Goal: Task Accomplishment & Management: Complete application form

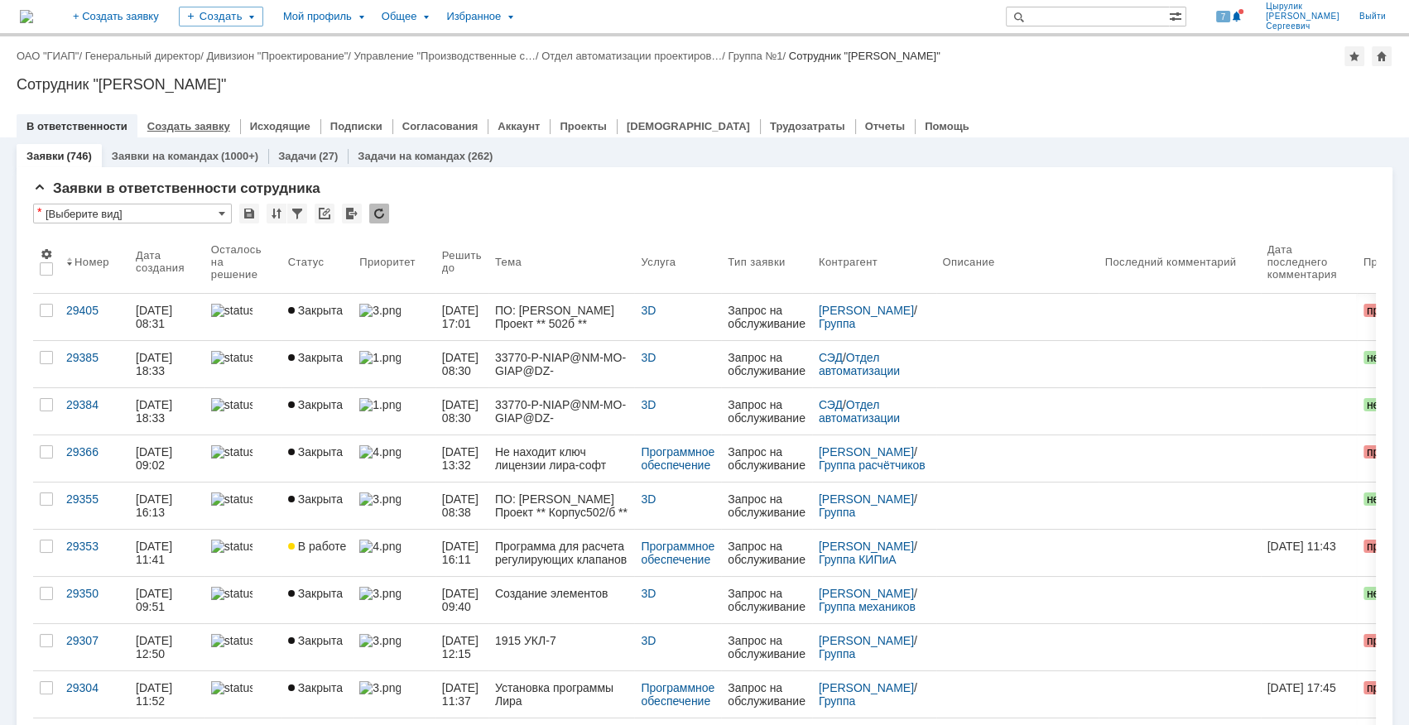
click at [201, 128] on link "Создать заявку" at bounding box center [188, 126] width 83 height 12
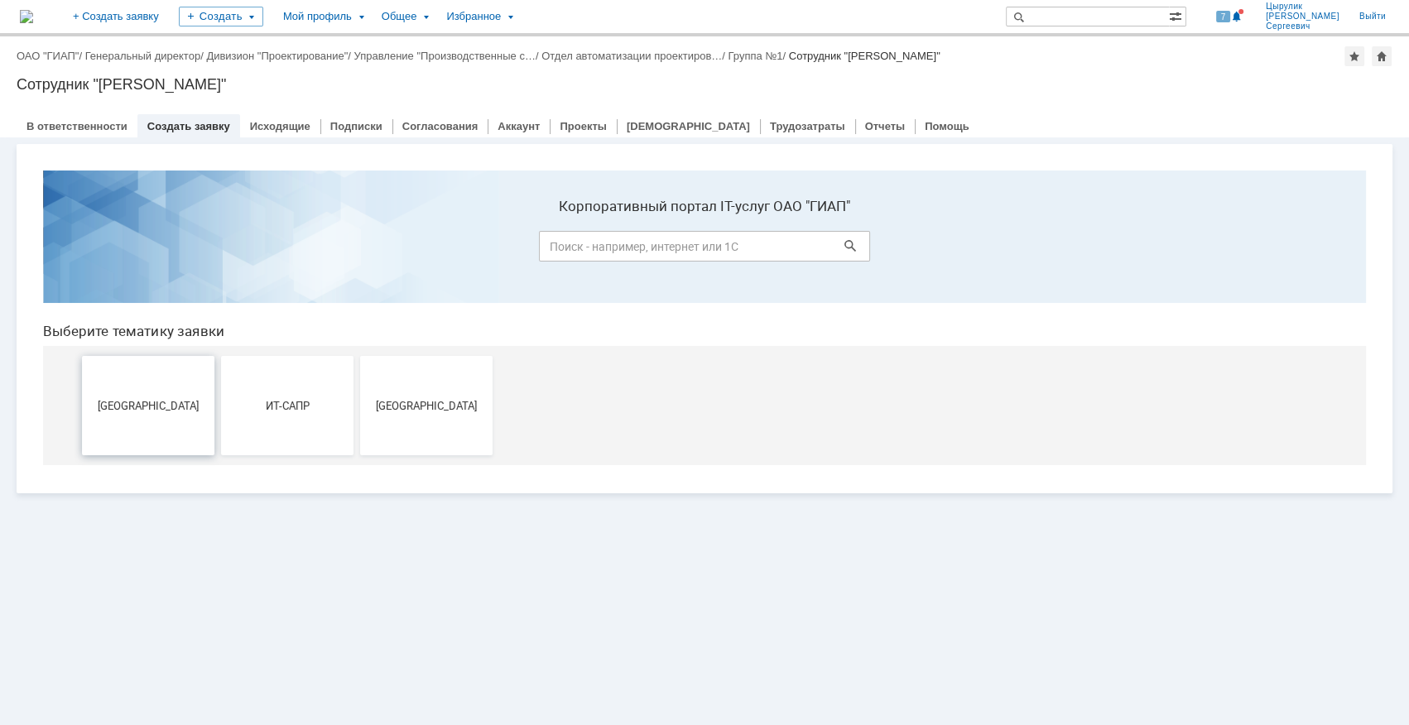
drag, startPoint x: 161, startPoint y: 415, endPoint x: 229, endPoint y: 571, distance: 170.9
click at [161, 415] on button "[GEOGRAPHIC_DATA]" at bounding box center [148, 405] width 132 height 99
click at [286, 387] on button "ИТ-САПР" at bounding box center [287, 405] width 132 height 99
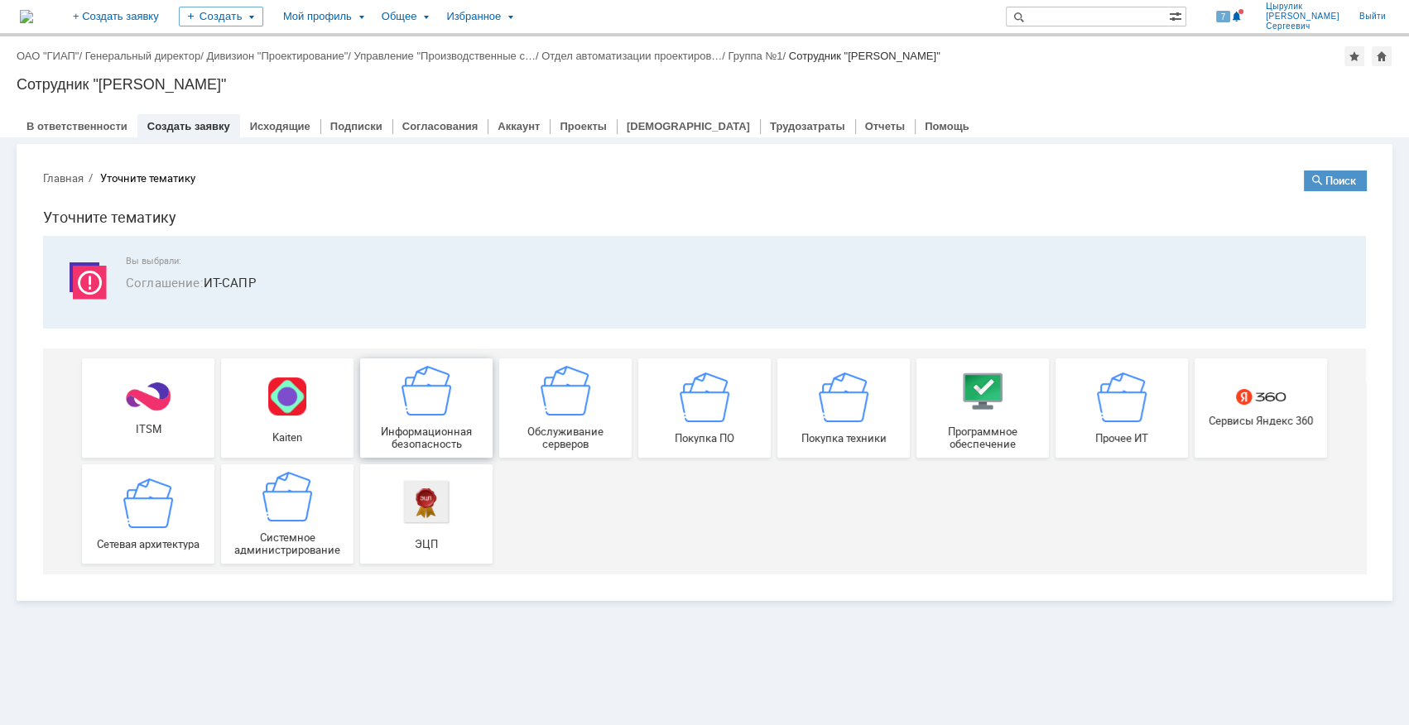
click at [459, 425] on span "Информационная безопасность" at bounding box center [426, 437] width 123 height 25
click at [156, 535] on div "Сетевая архитектура" at bounding box center [148, 514] width 123 height 72
click at [169, 21] on link "+ Создать заявку" at bounding box center [116, 16] width 106 height 33
click at [169, 17] on link "+ Создать заявку" at bounding box center [116, 16] width 106 height 33
click at [1122, 426] on div "Прочее ИТ" at bounding box center [1121, 408] width 123 height 72
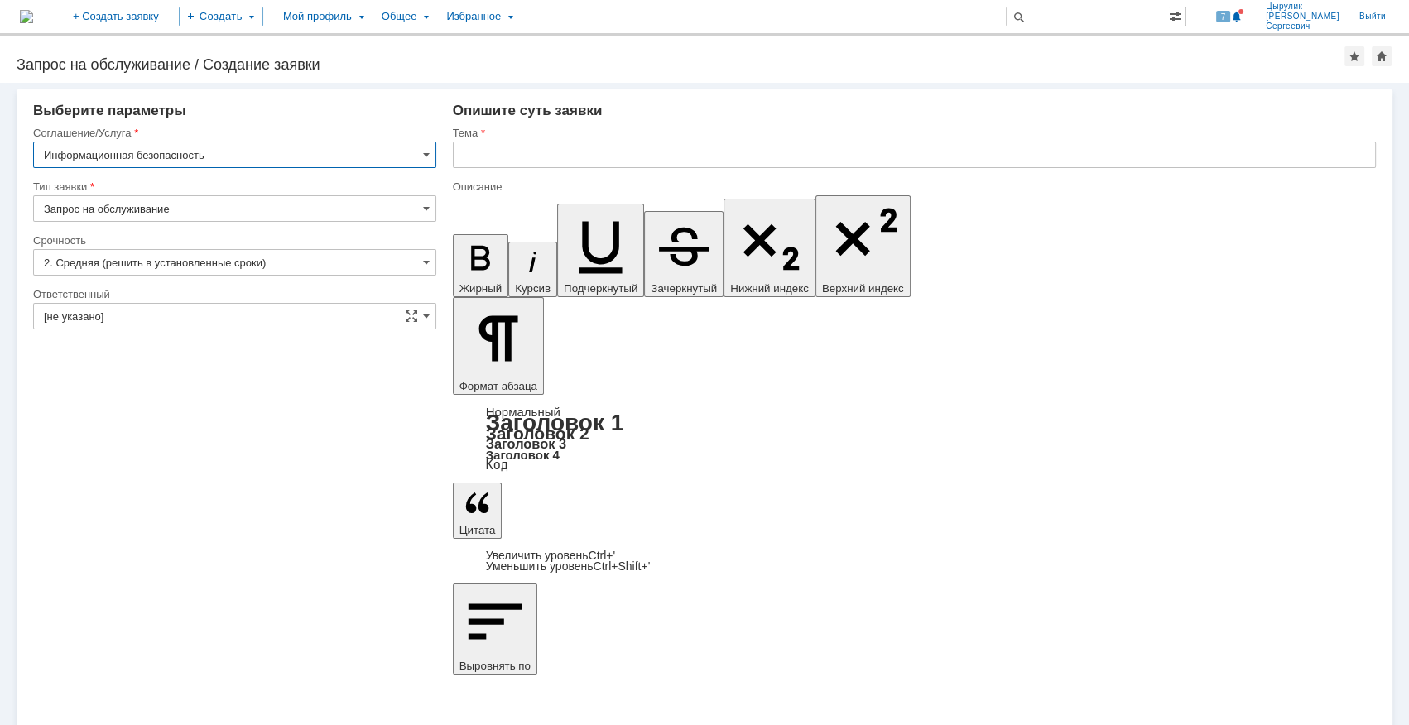
click at [286, 211] on input "Запрос на обслуживание" at bounding box center [234, 208] width 403 height 26
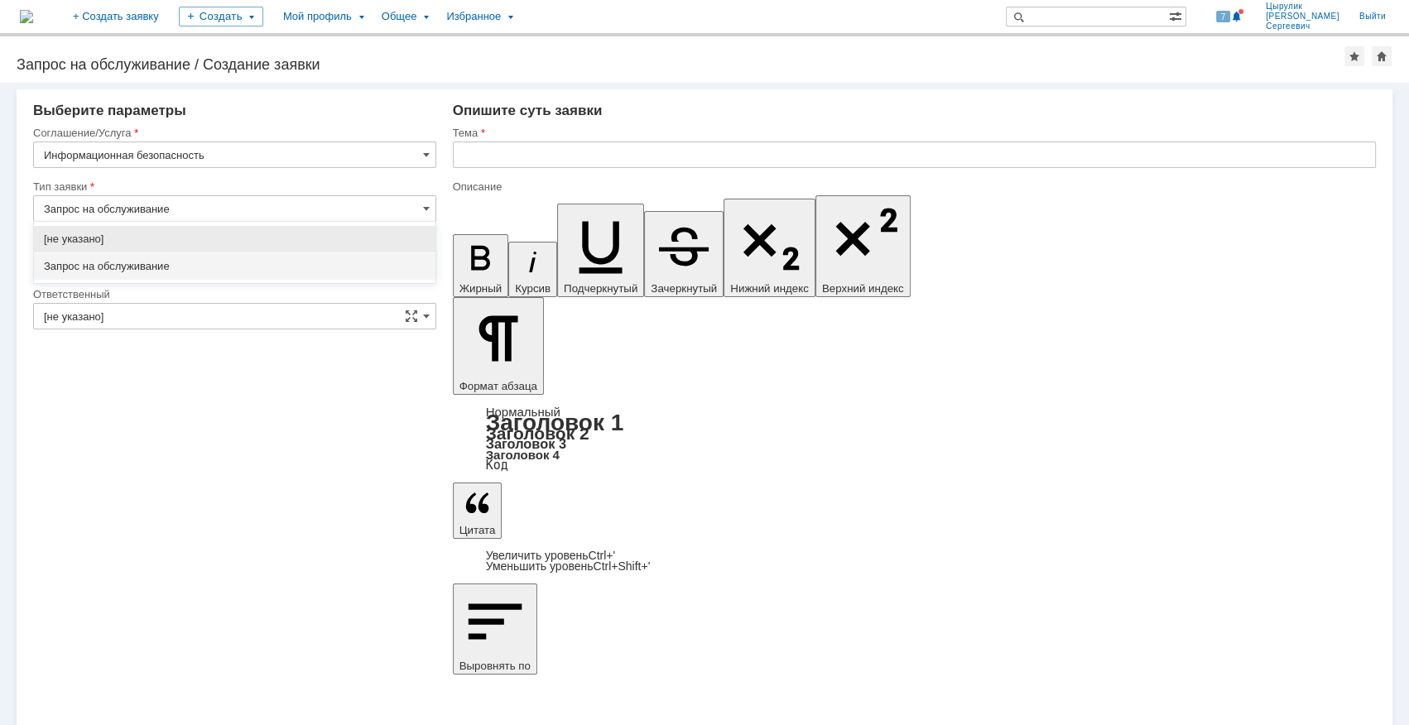
click at [286, 211] on input "Запрос на обслуживание" at bounding box center [234, 208] width 403 height 26
click at [291, 271] on span "Запрос на обслуживание" at bounding box center [235, 266] width 382 height 13
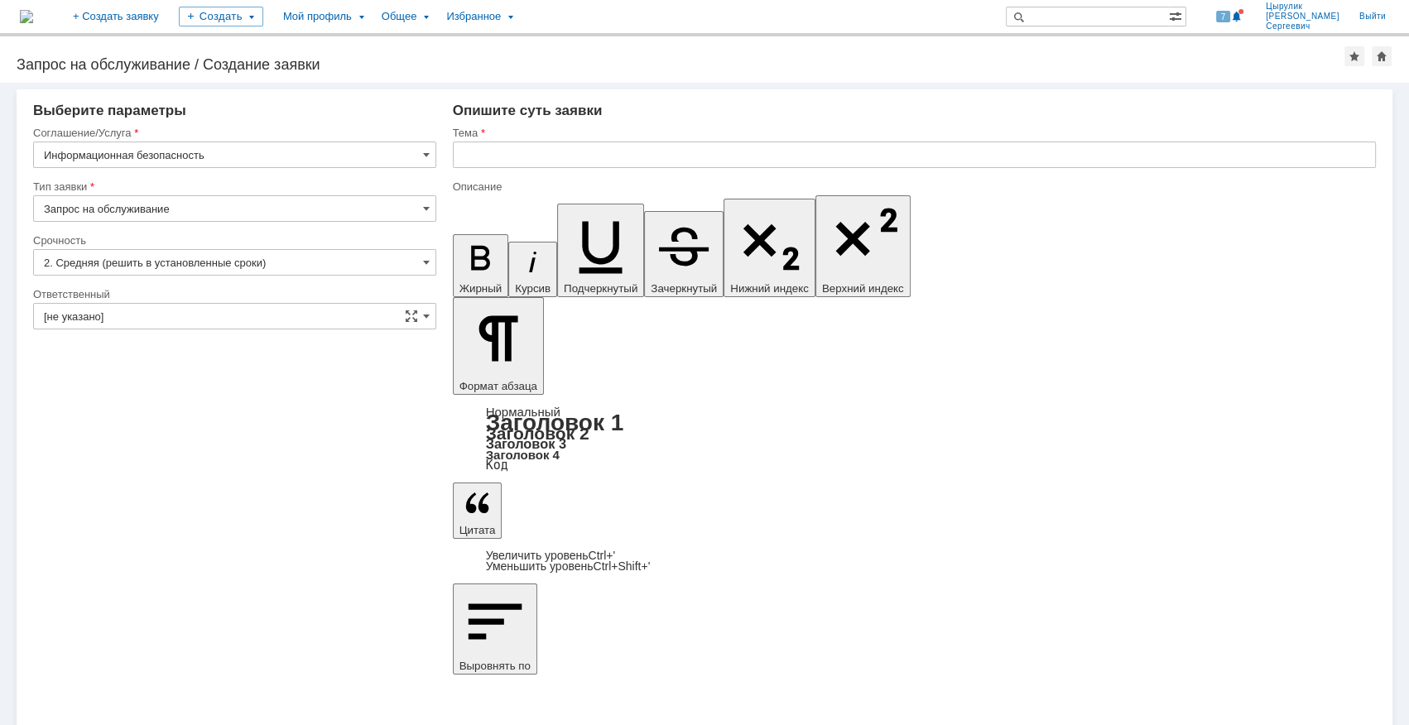
type input "Запрос на обслуживание"
click at [288, 259] on input "2. Средняя (решить в установленные сроки)" at bounding box center [234, 262] width 403 height 26
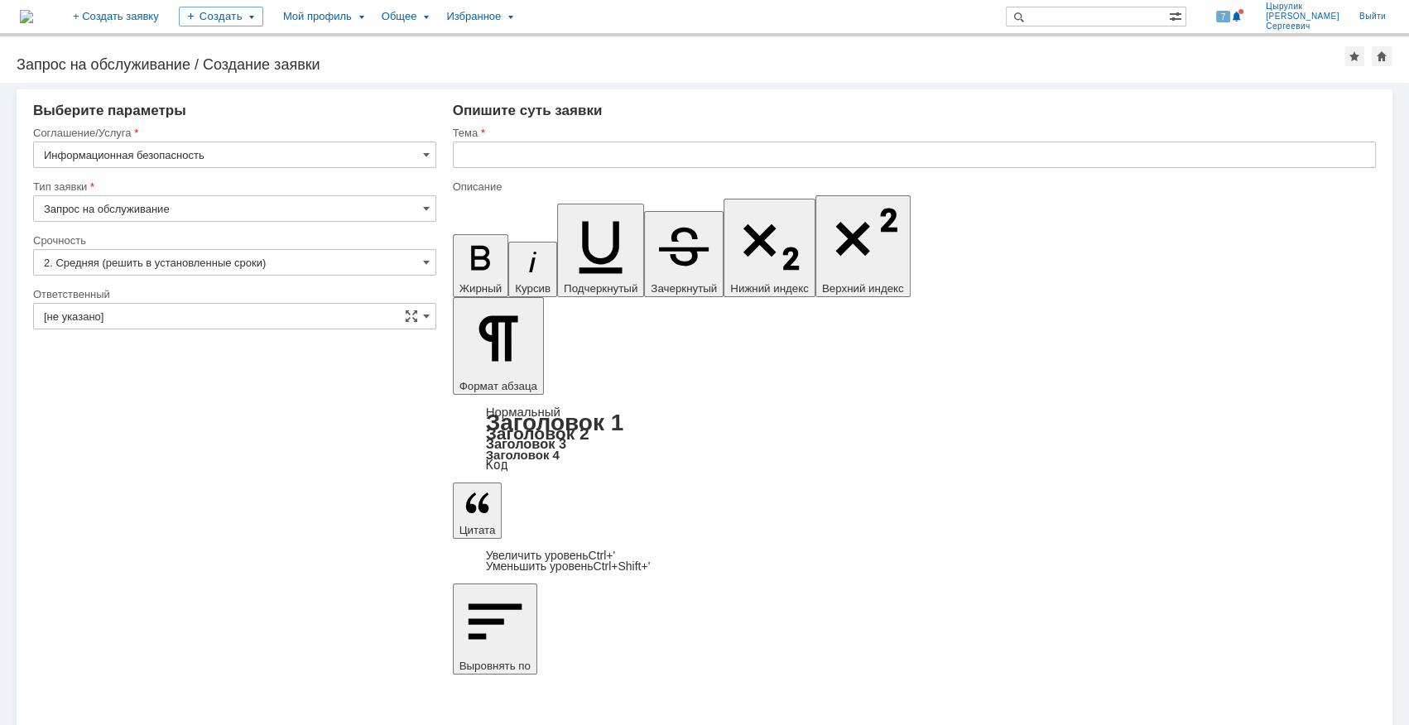
type input "2. Средняя (решить в установленные сроки)"
click at [299, 317] on input "[не указано]" at bounding box center [234, 316] width 403 height 26
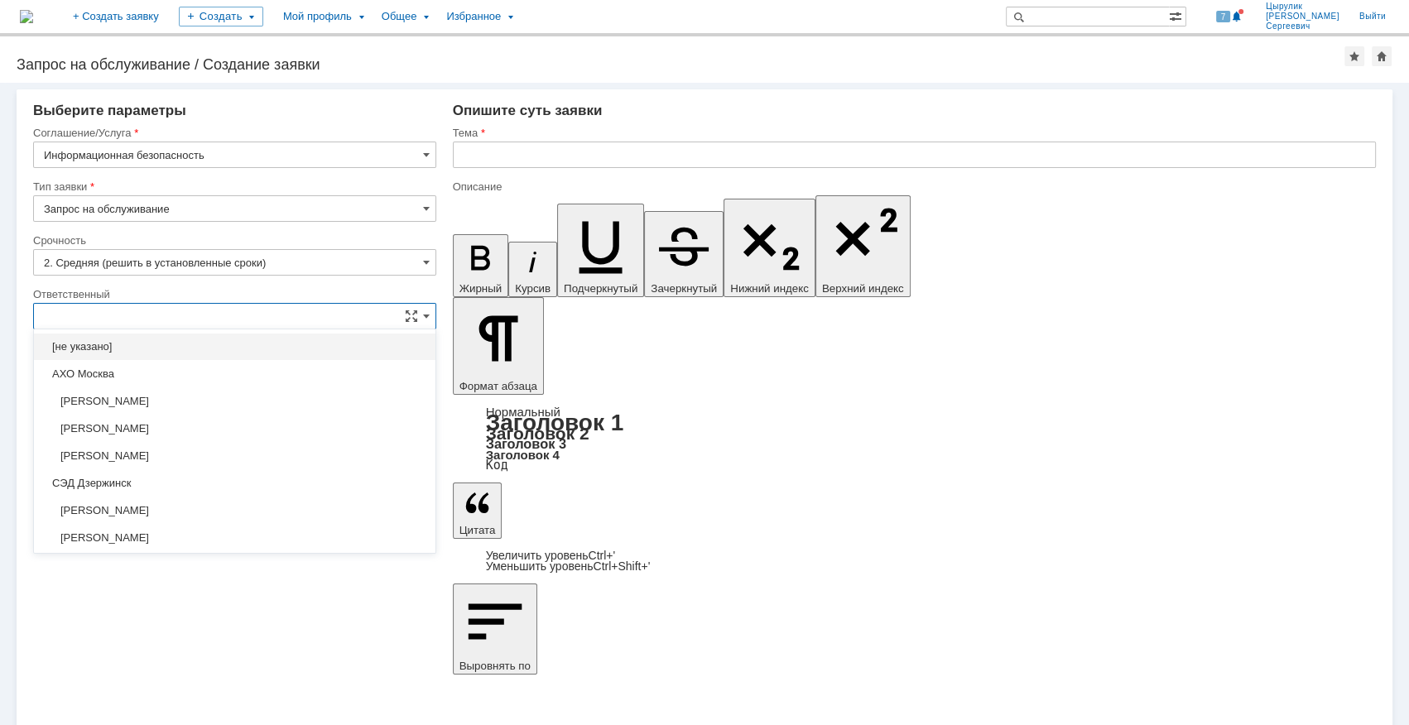
click at [594, 579] on div "Внимание! Выберите контрагента Контрагент не найден Контрагент не найден Контра…" at bounding box center [704, 404] width 1409 height 642
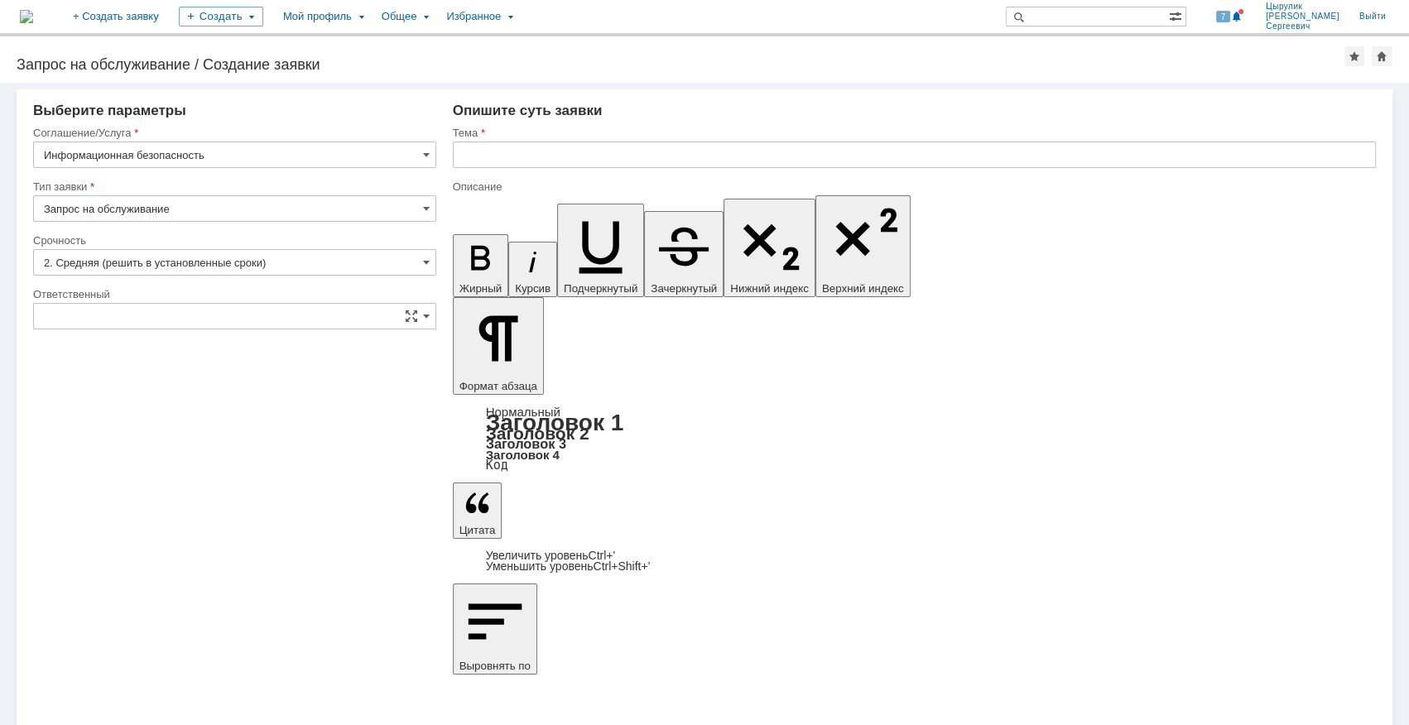
type input "[не указано]"
click at [307, 219] on input "Запрос на обслуживание" at bounding box center [234, 208] width 403 height 26
click at [351, 269] on input "2. Средняя (решить в установленные сроки)" at bounding box center [234, 262] width 403 height 26
type input "Запрос на обслуживание"
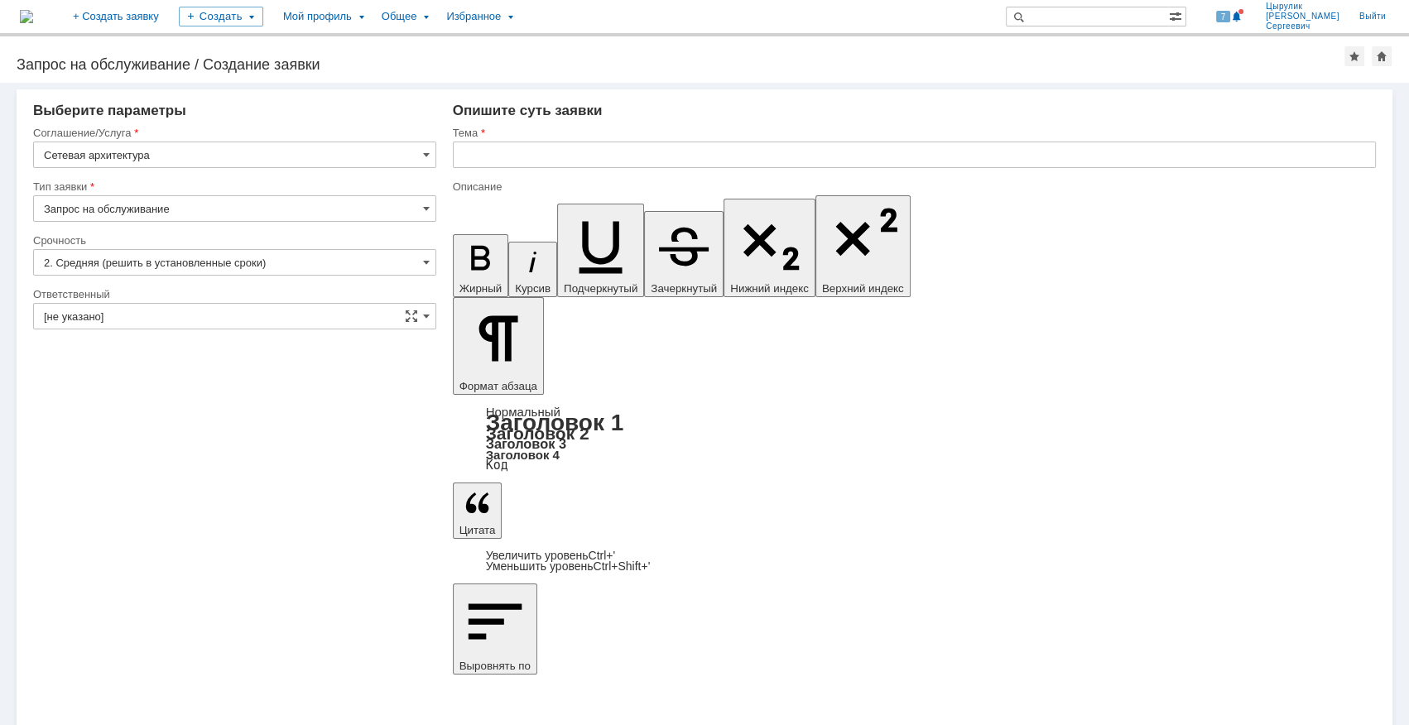
click at [288, 320] on input "[не указано]" at bounding box center [234, 316] width 403 height 26
type input "2. Средняя (решить в установленные сроки)"
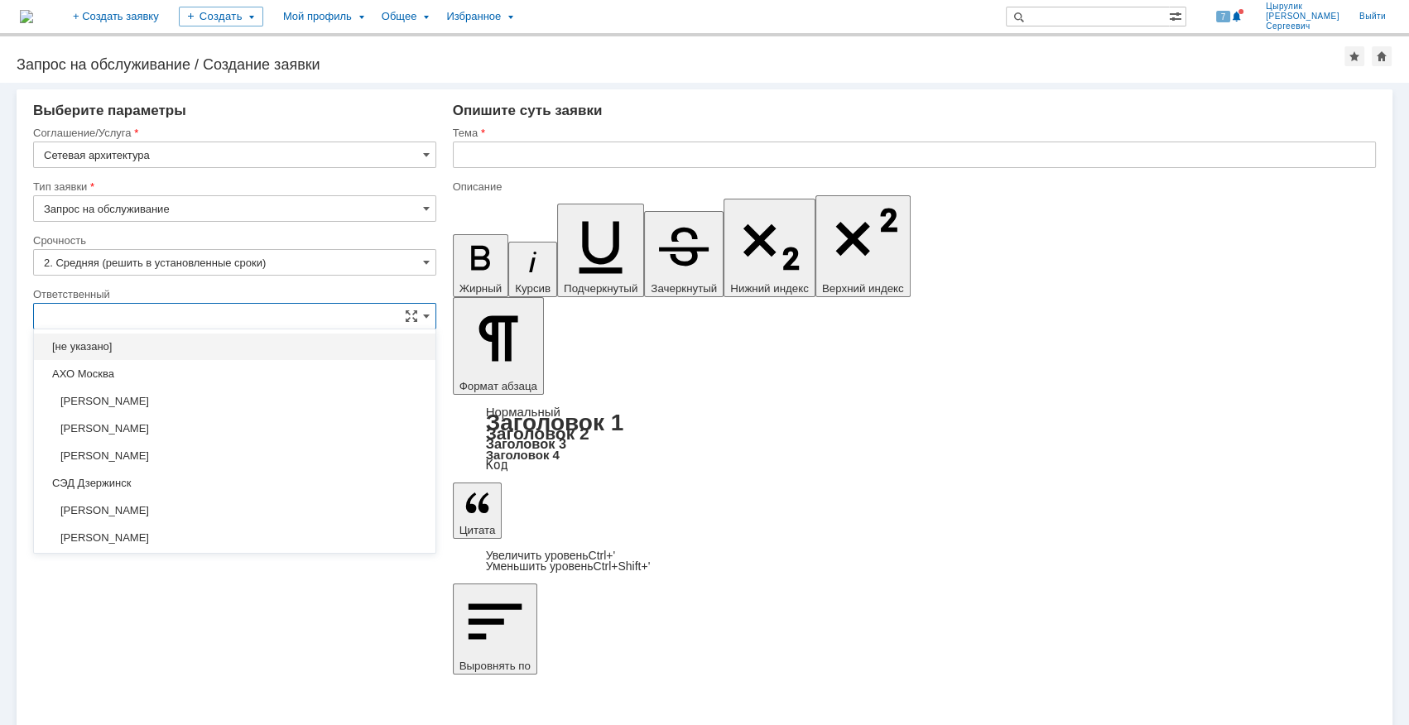
click at [566, 571] on div "Внимание! Выберите контрагента Контрагент не найден Контрагент не найден Контра…" at bounding box center [704, 404] width 1409 height 642
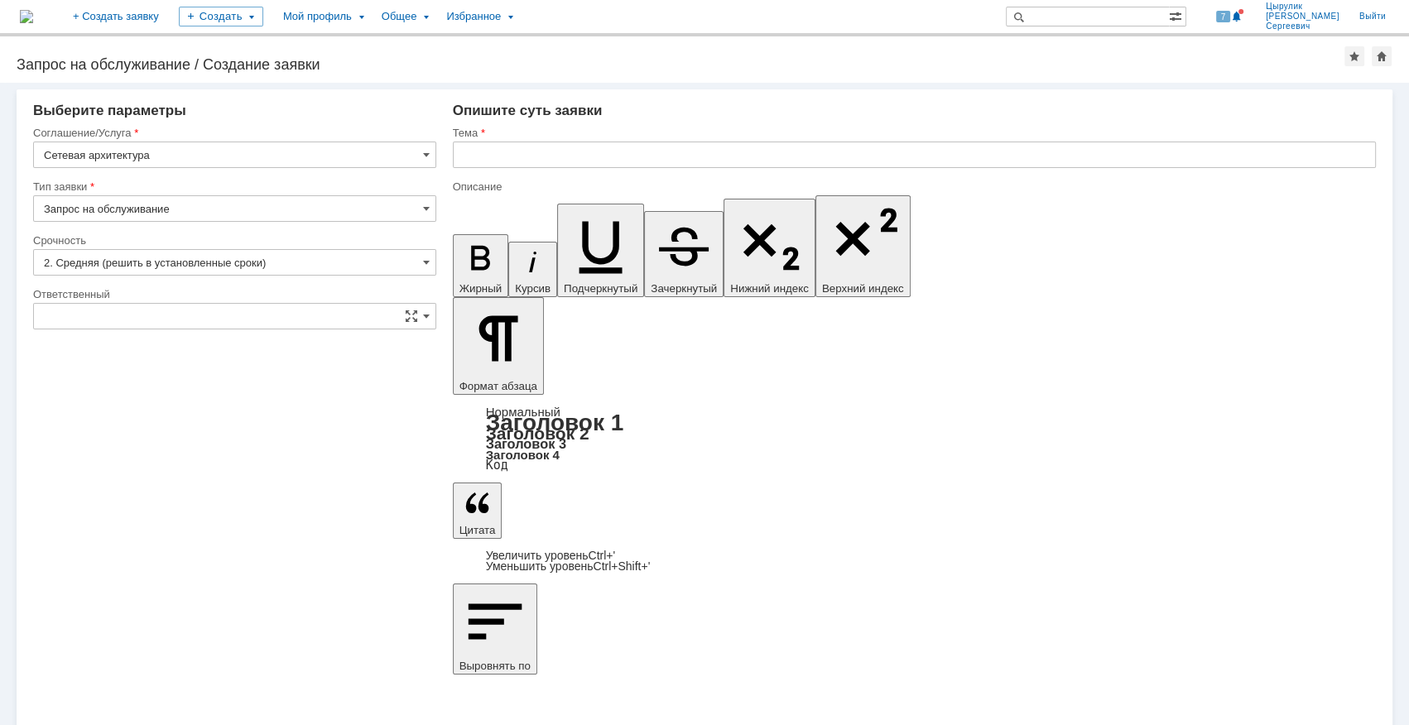
type input "[не указано]"
click at [430, 207] on input "Запрос на обслуживание" at bounding box center [234, 208] width 403 height 26
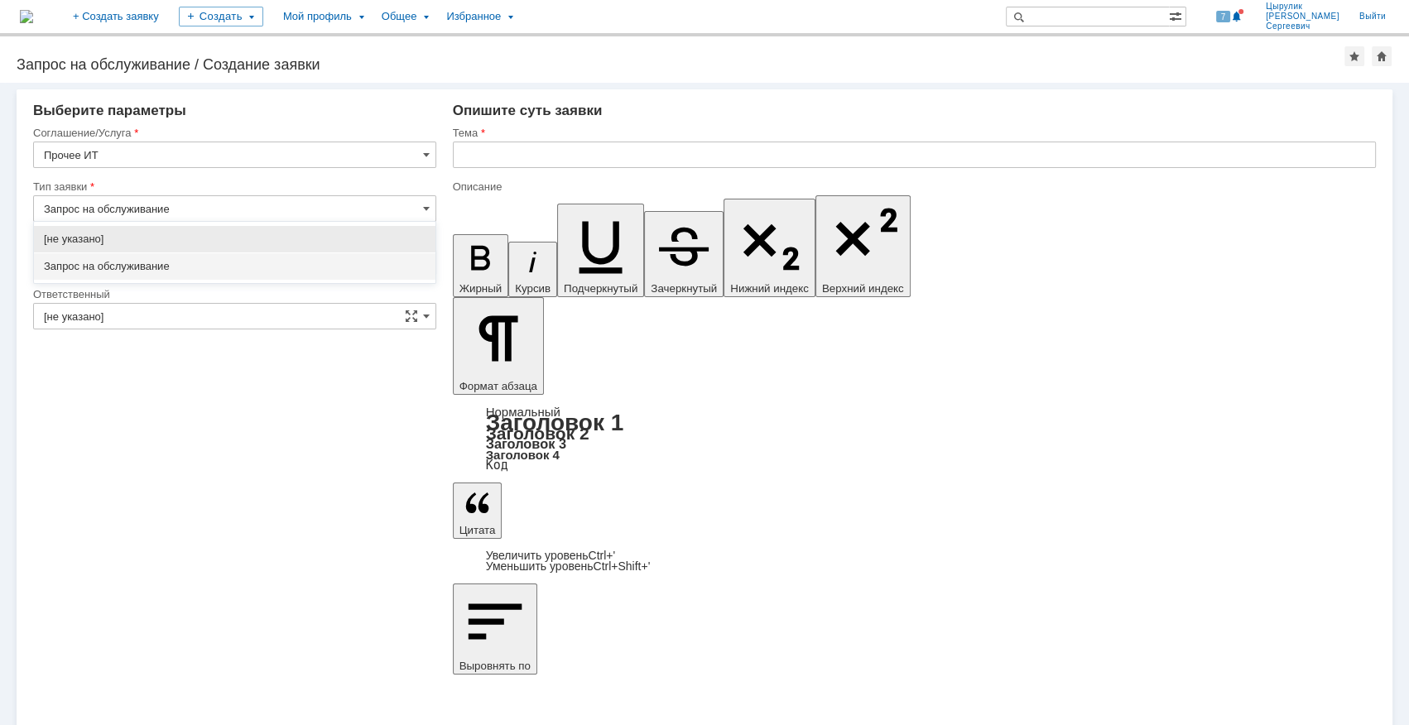
click at [430, 207] on input "Запрос на обслуживание" at bounding box center [234, 208] width 403 height 26
click at [429, 208] on span at bounding box center [426, 208] width 7 height 13
click at [427, 208] on span at bounding box center [426, 208] width 7 height 13
click at [386, 209] on input "Запрос на обслуживание" at bounding box center [234, 208] width 403 height 26
click at [223, 271] on span "Запрос на обслуживание" at bounding box center [235, 266] width 382 height 13
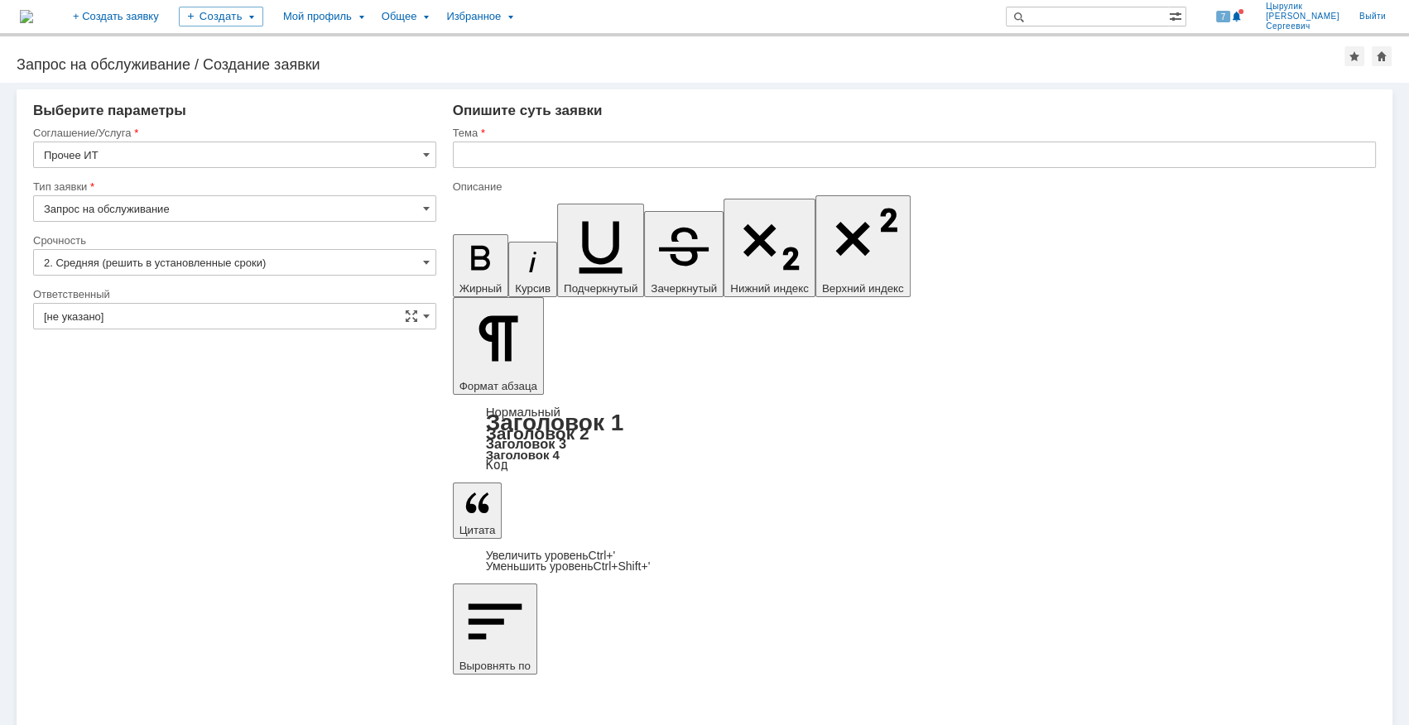
type input "Запрос на обслуживание"
click at [217, 307] on input "[не указано]" at bounding box center [234, 316] width 403 height 26
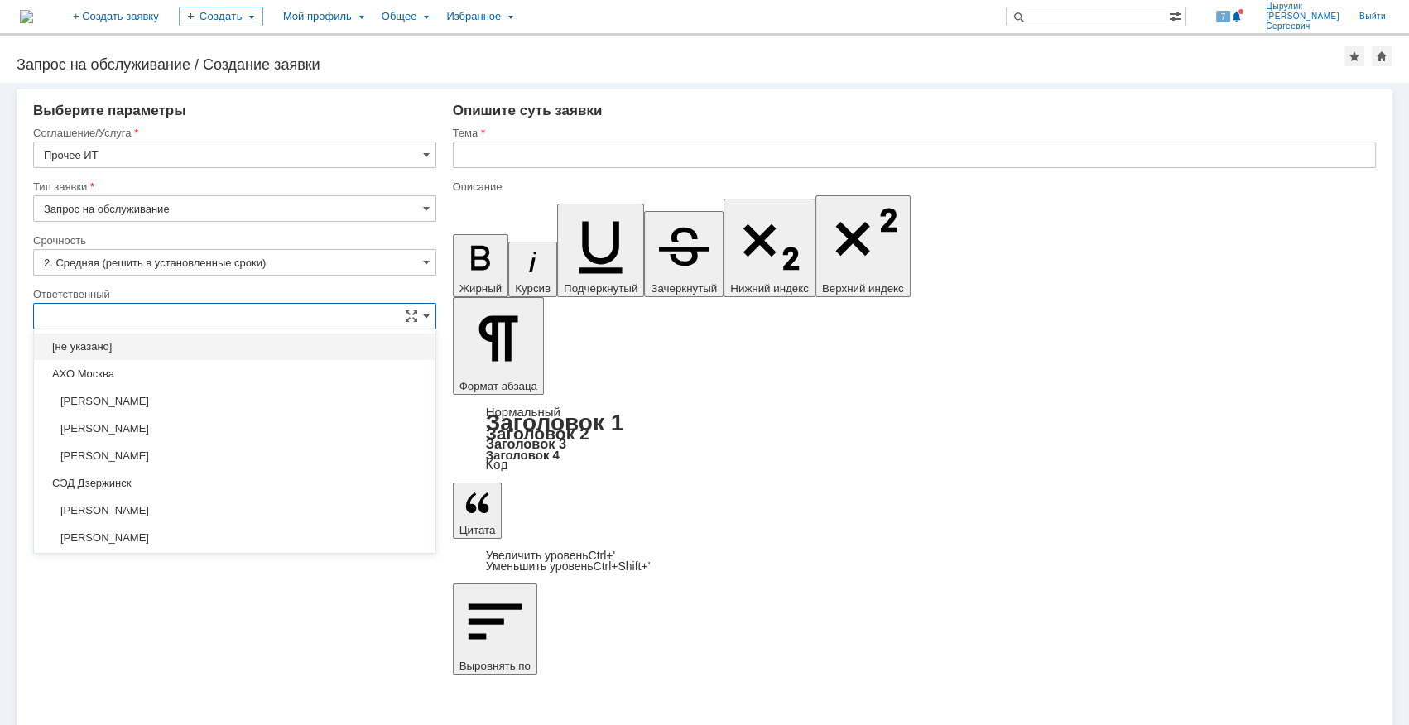
click at [217, 307] on input "text" at bounding box center [234, 316] width 403 height 26
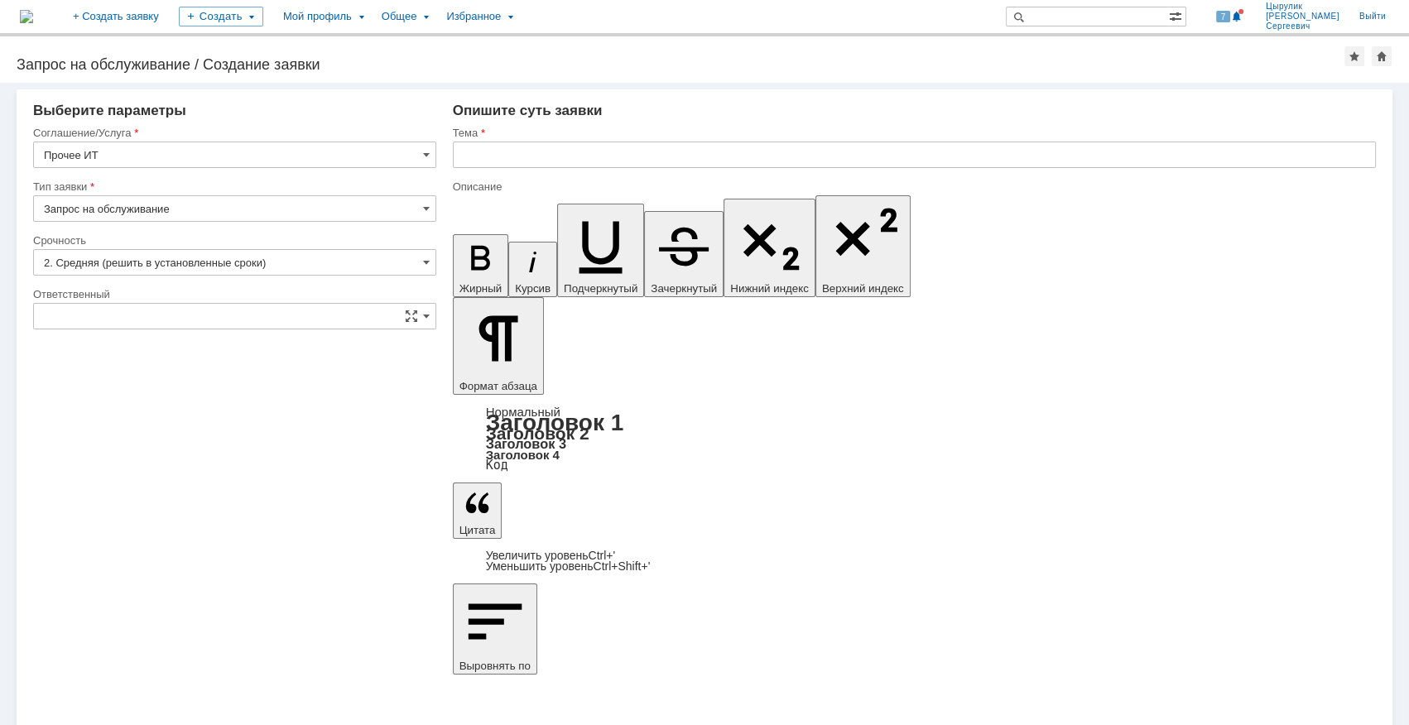
type input "[не указано]"
click at [417, 152] on input "Прочее ИТ" at bounding box center [234, 155] width 403 height 26
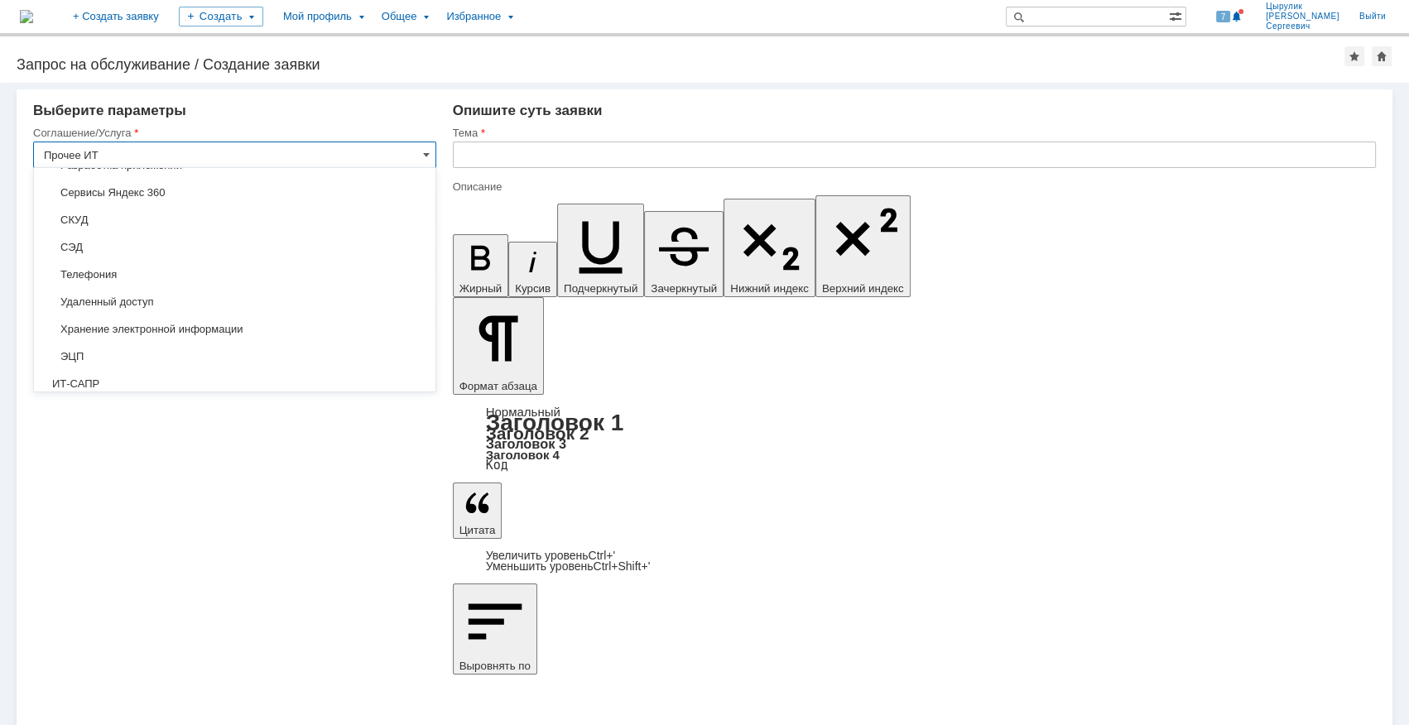
scroll to position [406, 0]
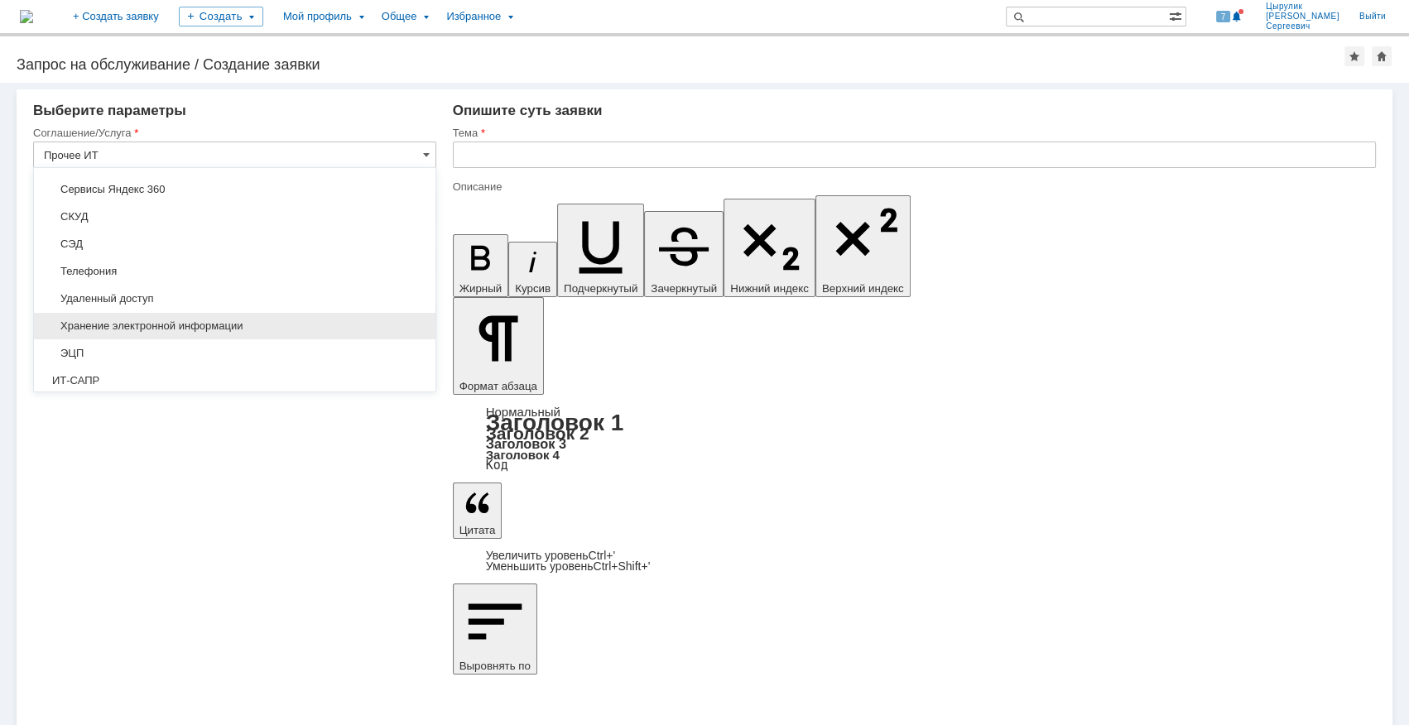
click at [327, 320] on span "Хранение электронной информации" at bounding box center [235, 326] width 382 height 13
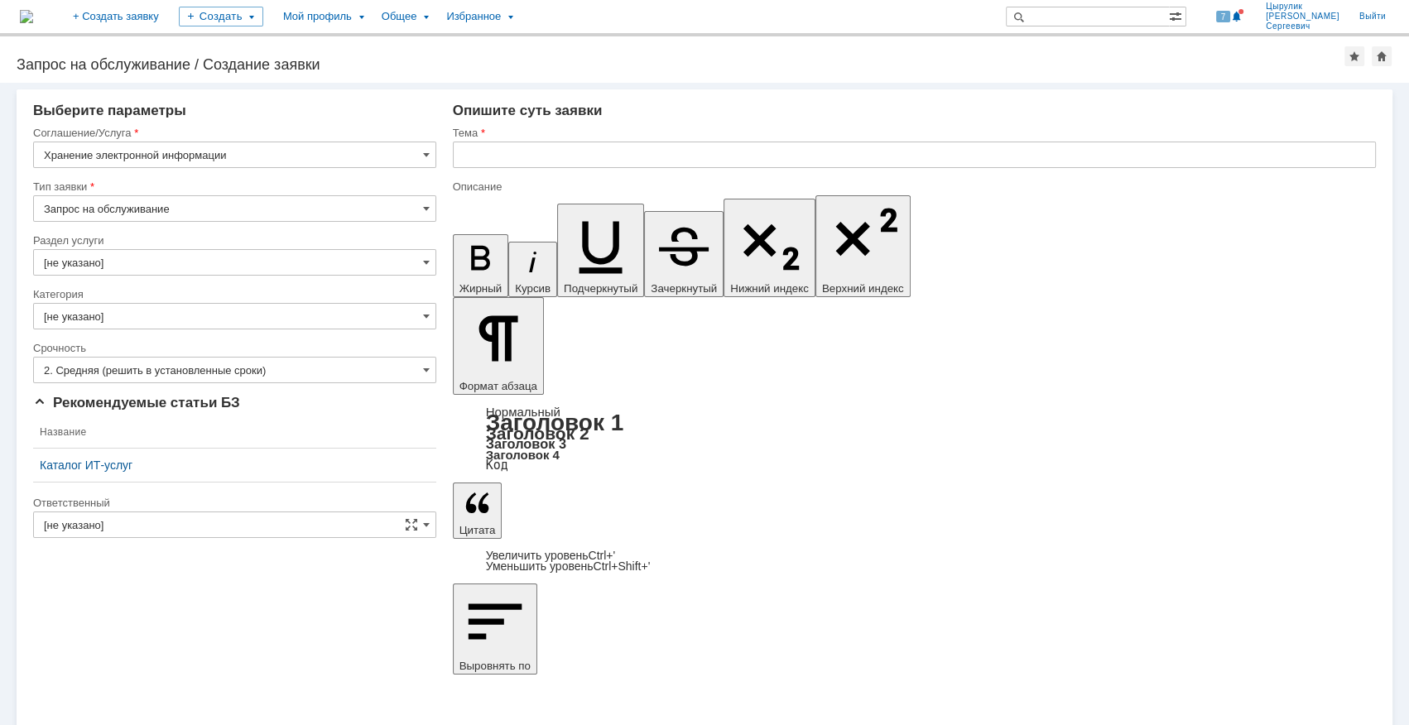
type input "Хранение электронной информации"
click at [372, 257] on input "[не указано]" at bounding box center [234, 262] width 403 height 26
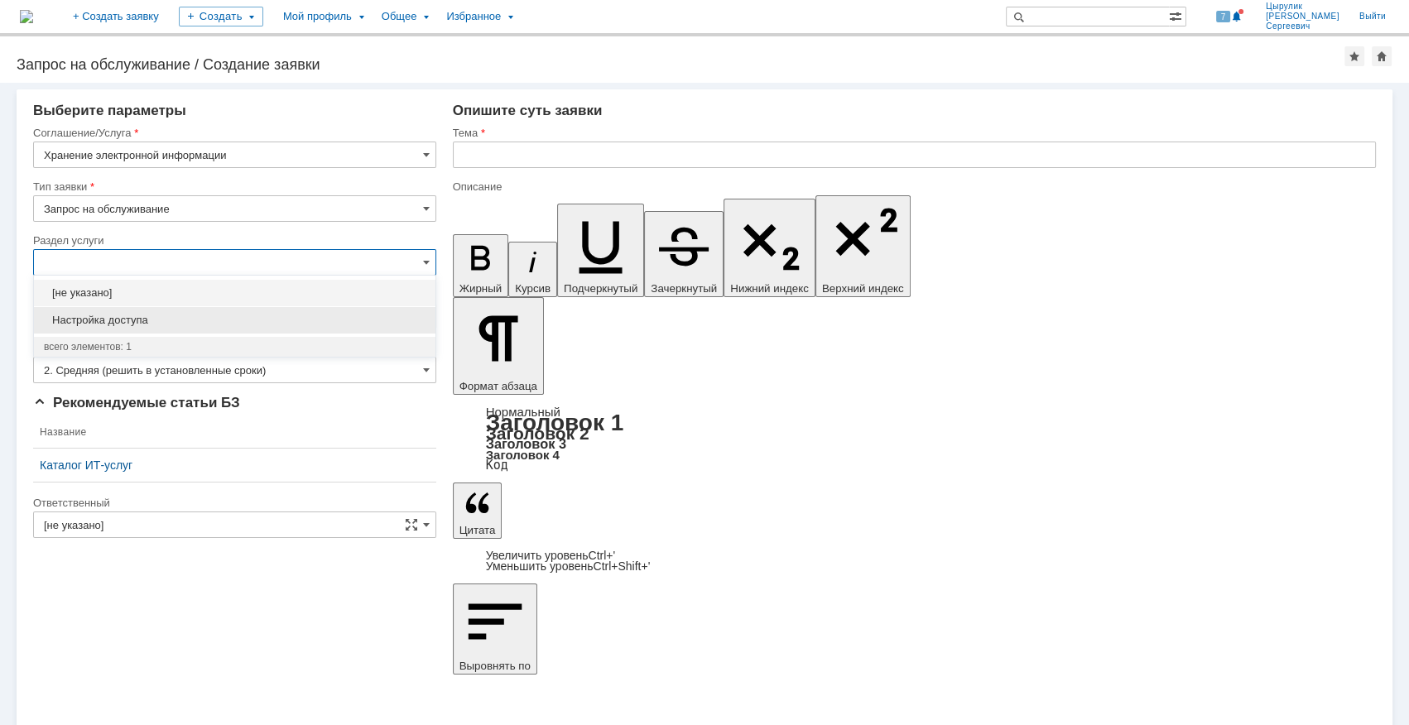
click at [339, 316] on span "Настройка доступа" at bounding box center [235, 320] width 382 height 13
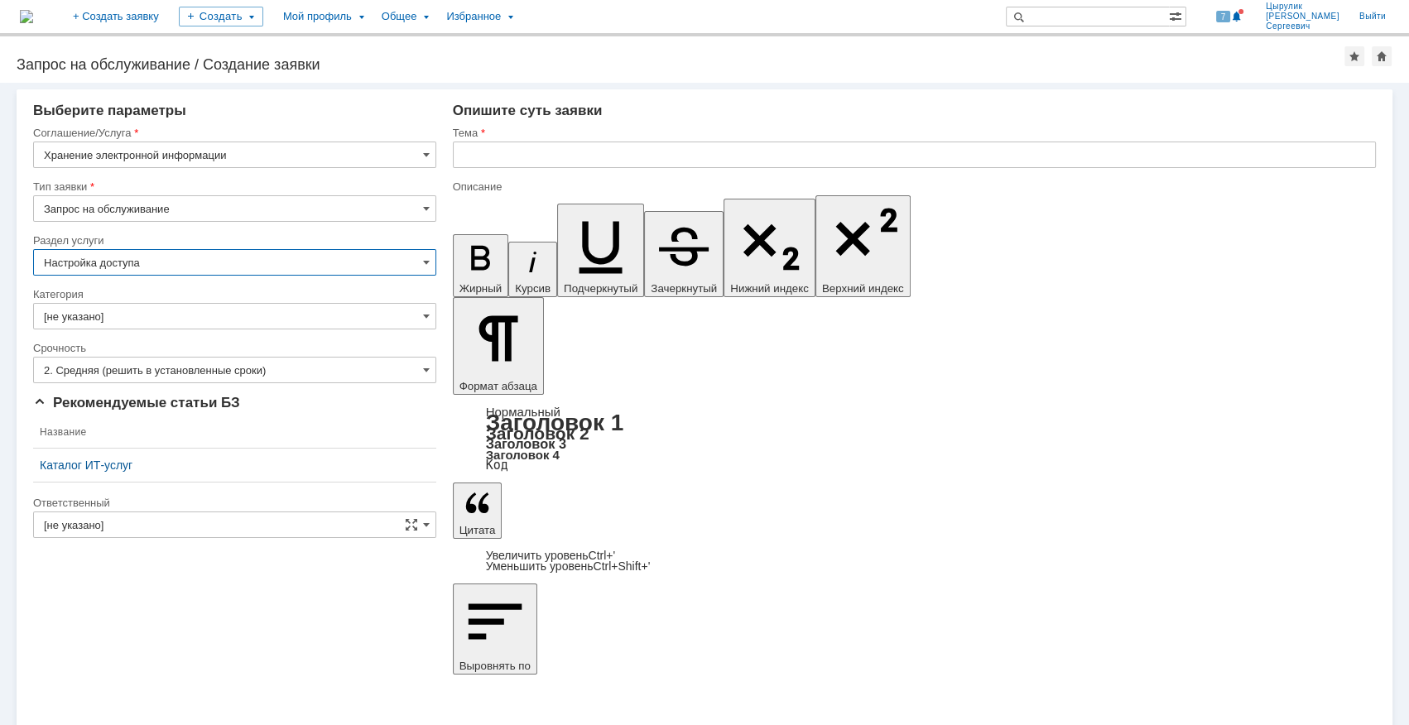
type input "Настройка доступа"
click at [329, 314] on input "[не указано]" at bounding box center [234, 316] width 403 height 26
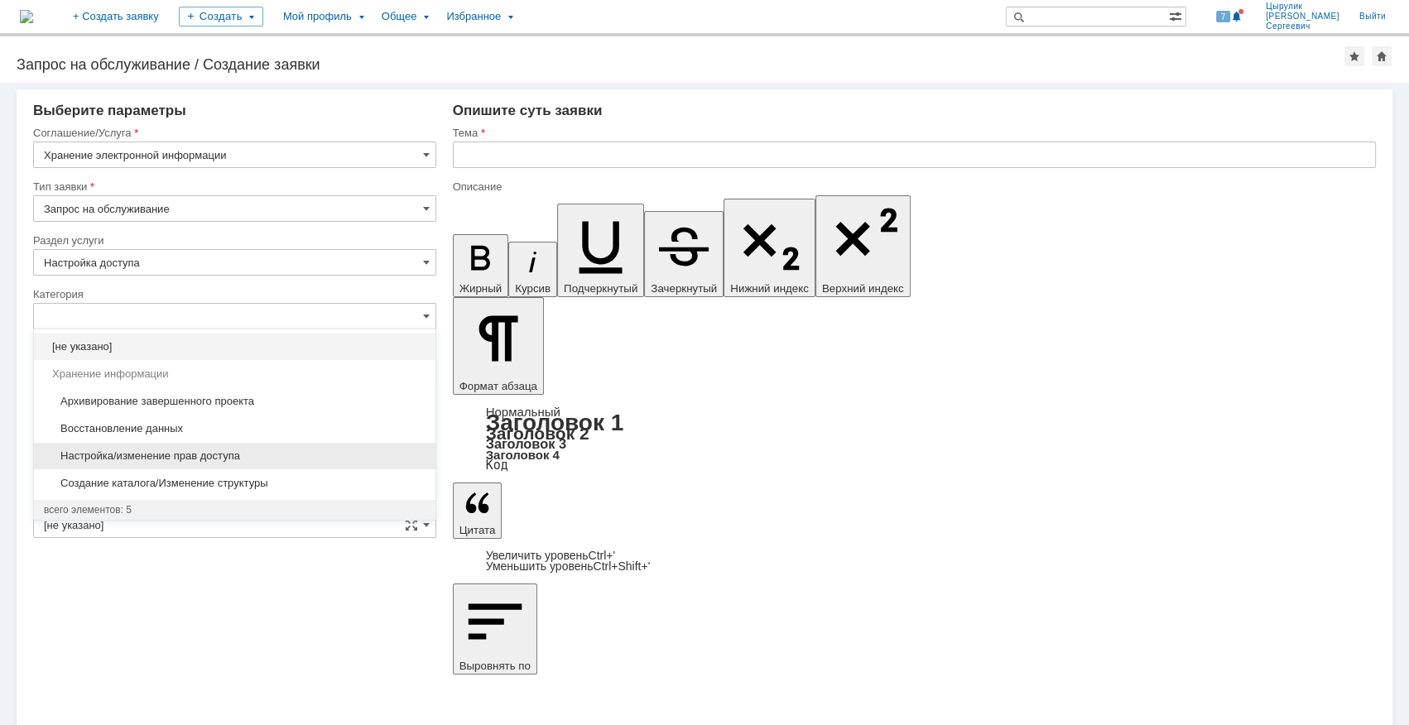
click at [348, 451] on span "Настройка/изменение прав доступа" at bounding box center [235, 455] width 382 height 13
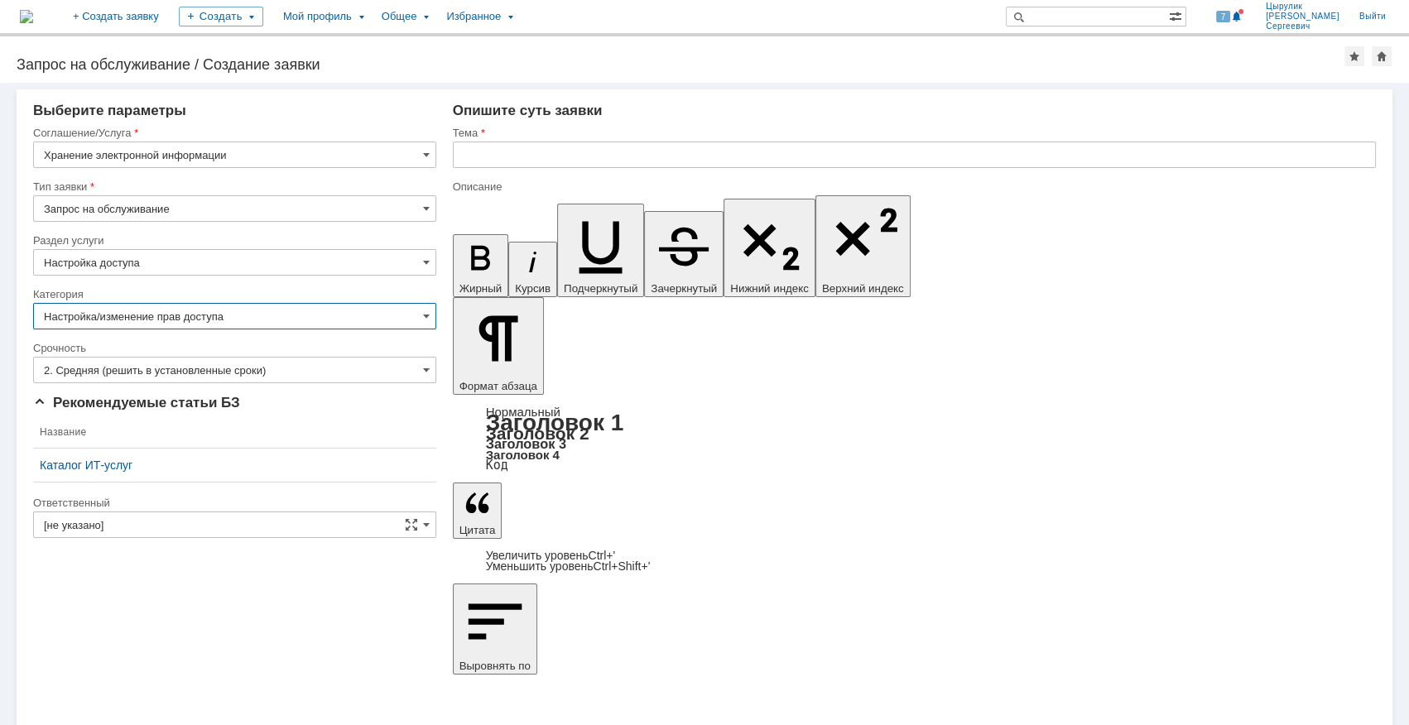
type input "Настройка/изменение прав доступа"
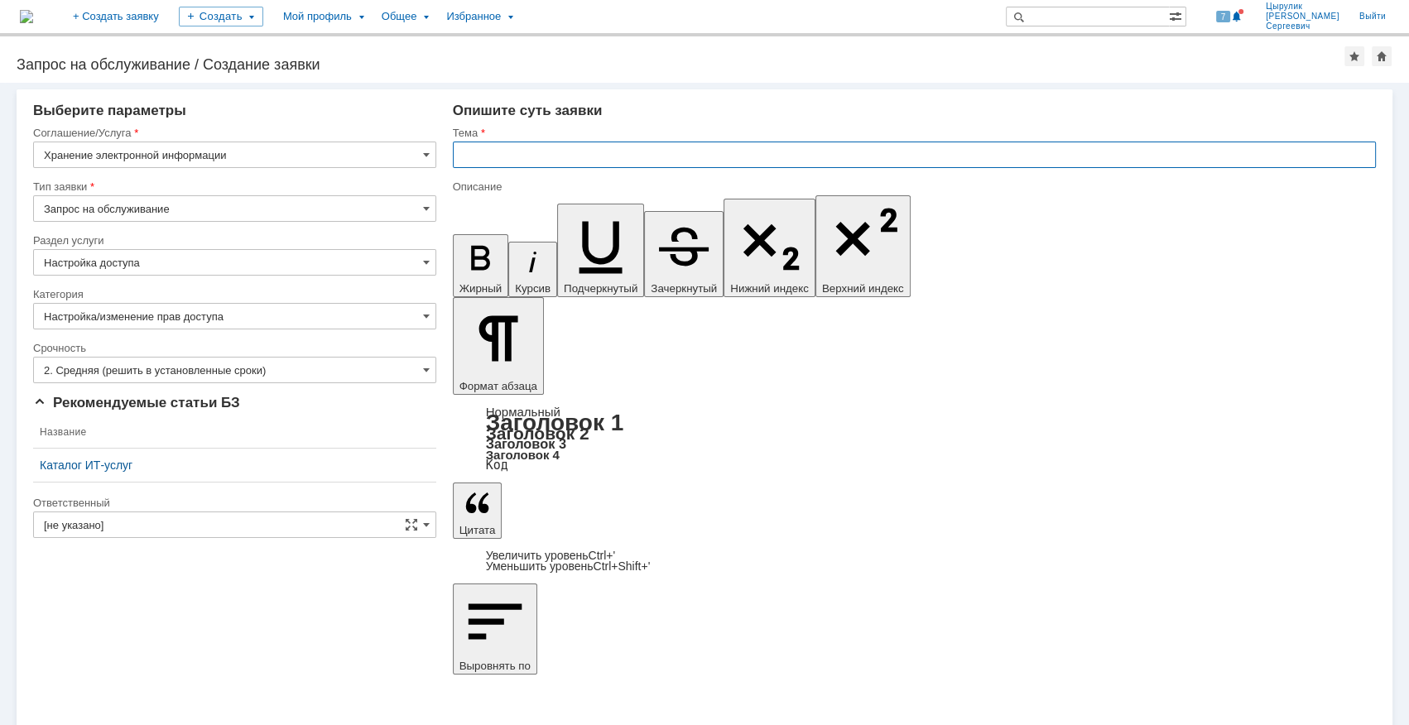
click at [517, 155] on input "text" at bounding box center [914, 155] width 923 height 26
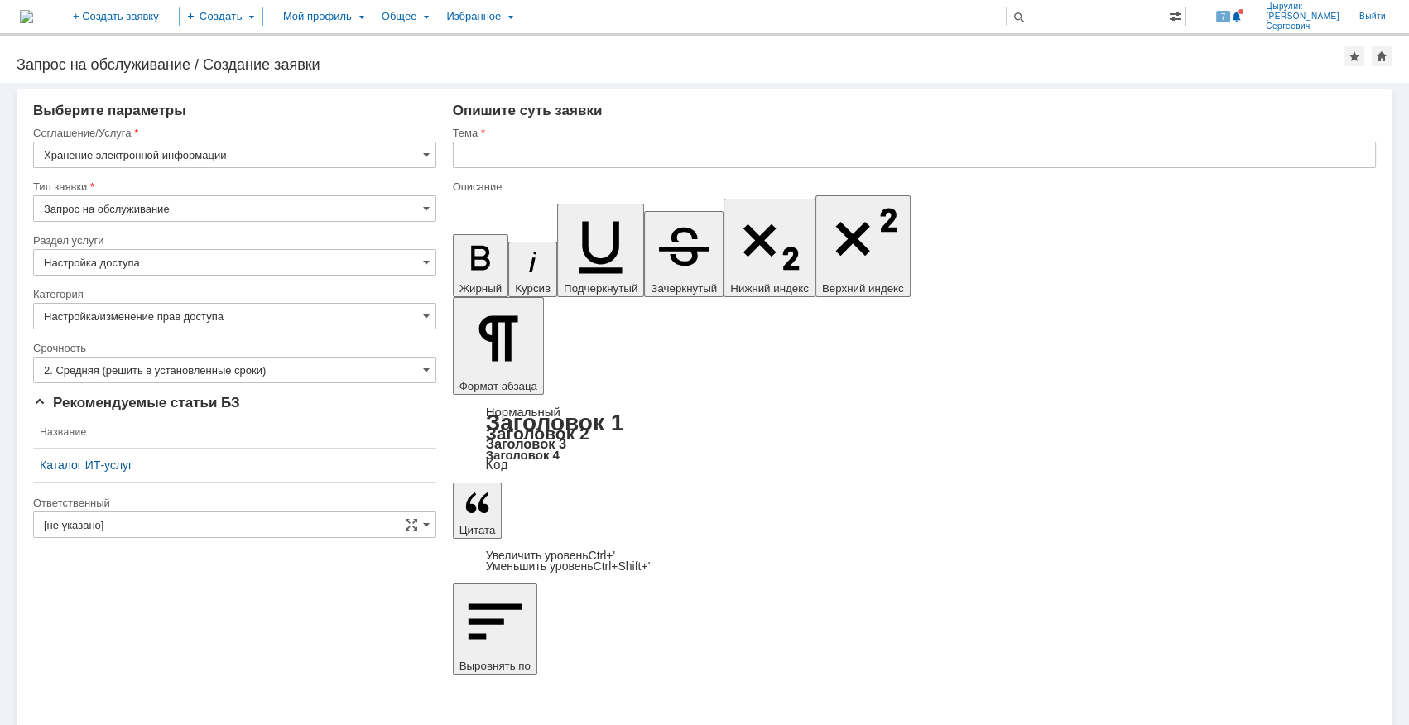
scroll to position [599, 8]
drag, startPoint x: 521, startPoint y: 5423, endPoint x: 536, endPoint y: 5430, distance: 16.3
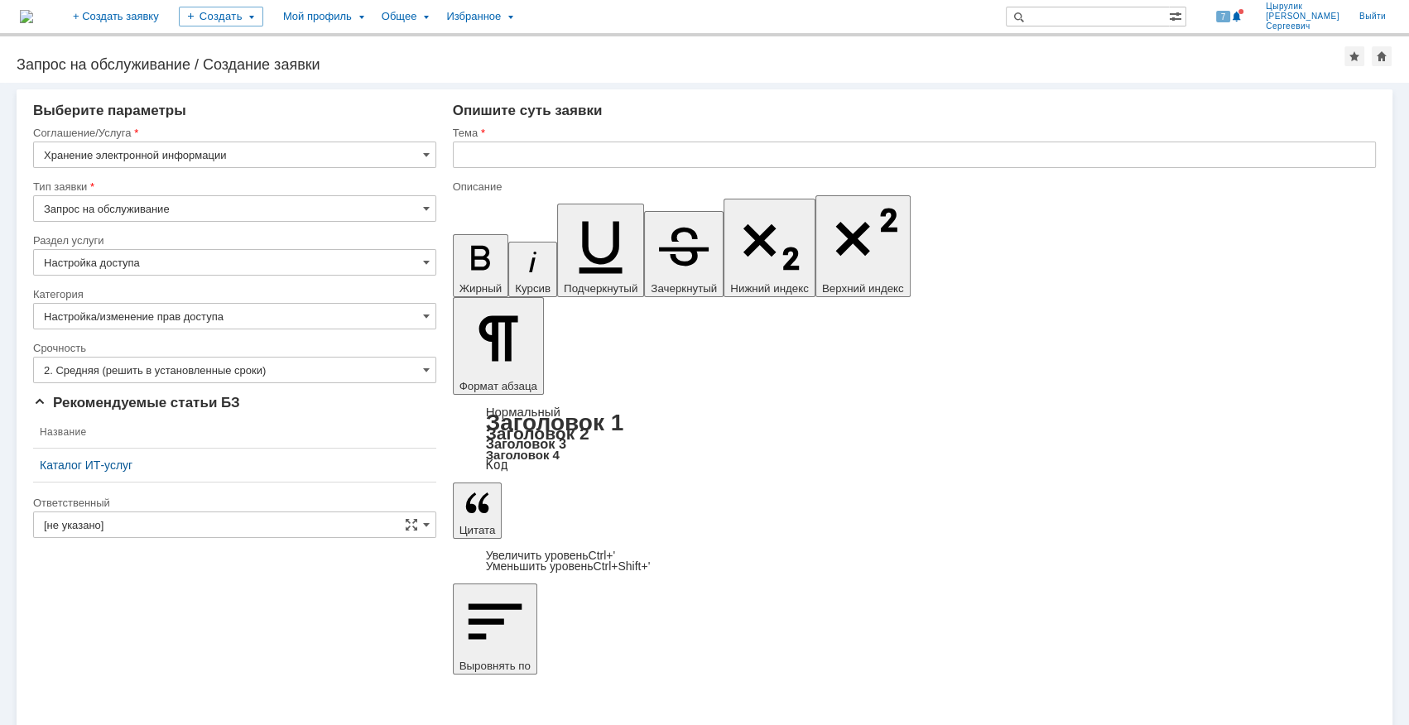
drag, startPoint x: 570, startPoint y: 5409, endPoint x: 651, endPoint y: 5419, distance: 81.0
drag, startPoint x: 535, startPoint y: 5410, endPoint x: 1059, endPoint y: 5404, distance: 524.0
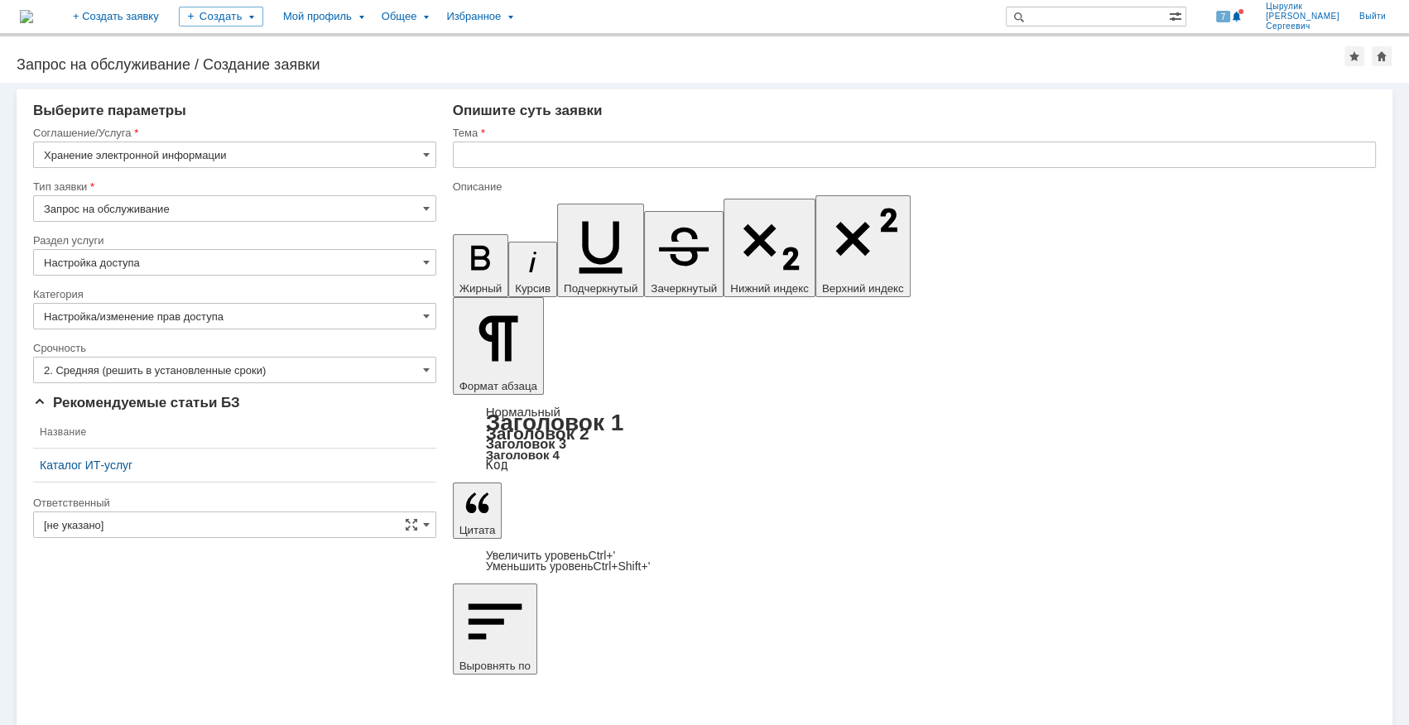
copy div "прошу предоставить доступ на чтение/запись на папку \\rudzfsv0002\sapr$\02_Инст…"
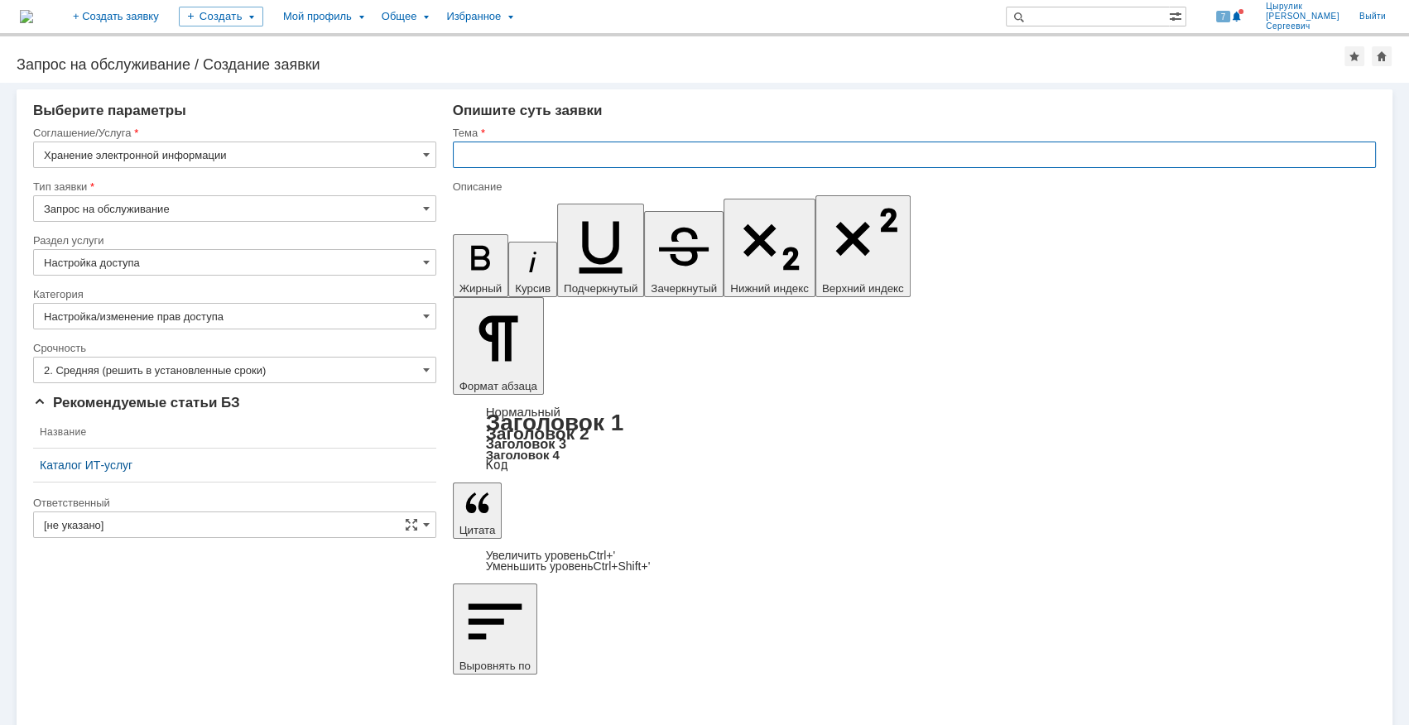
click at [514, 155] on input "text" at bounding box center [914, 155] width 923 height 26
click at [466, 158] on input "прошу предоставить доступ на чтение/запись на папку \\rudzfsv0002\sapr$\02_Инст…" at bounding box center [914, 155] width 923 height 26
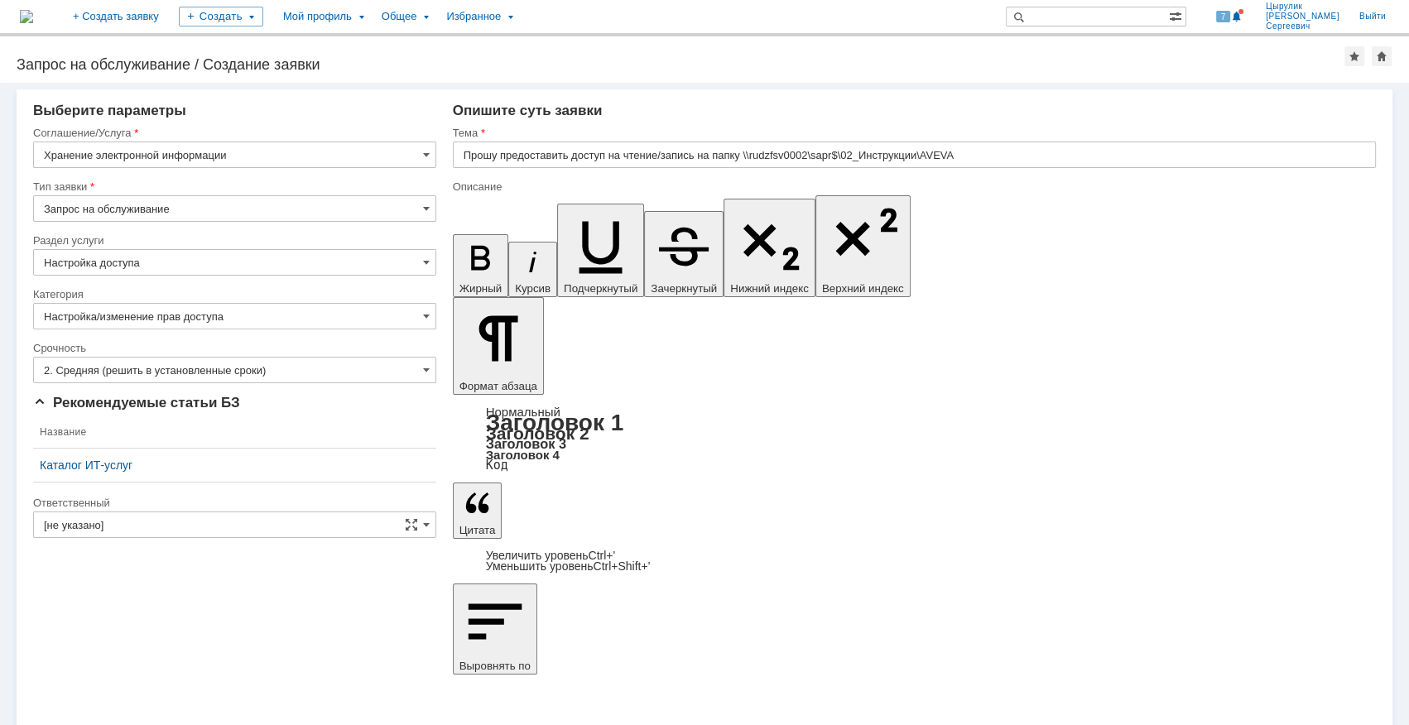
drag, startPoint x: 541, startPoint y: 5406, endPoint x: 445, endPoint y: 5404, distance: 96.9
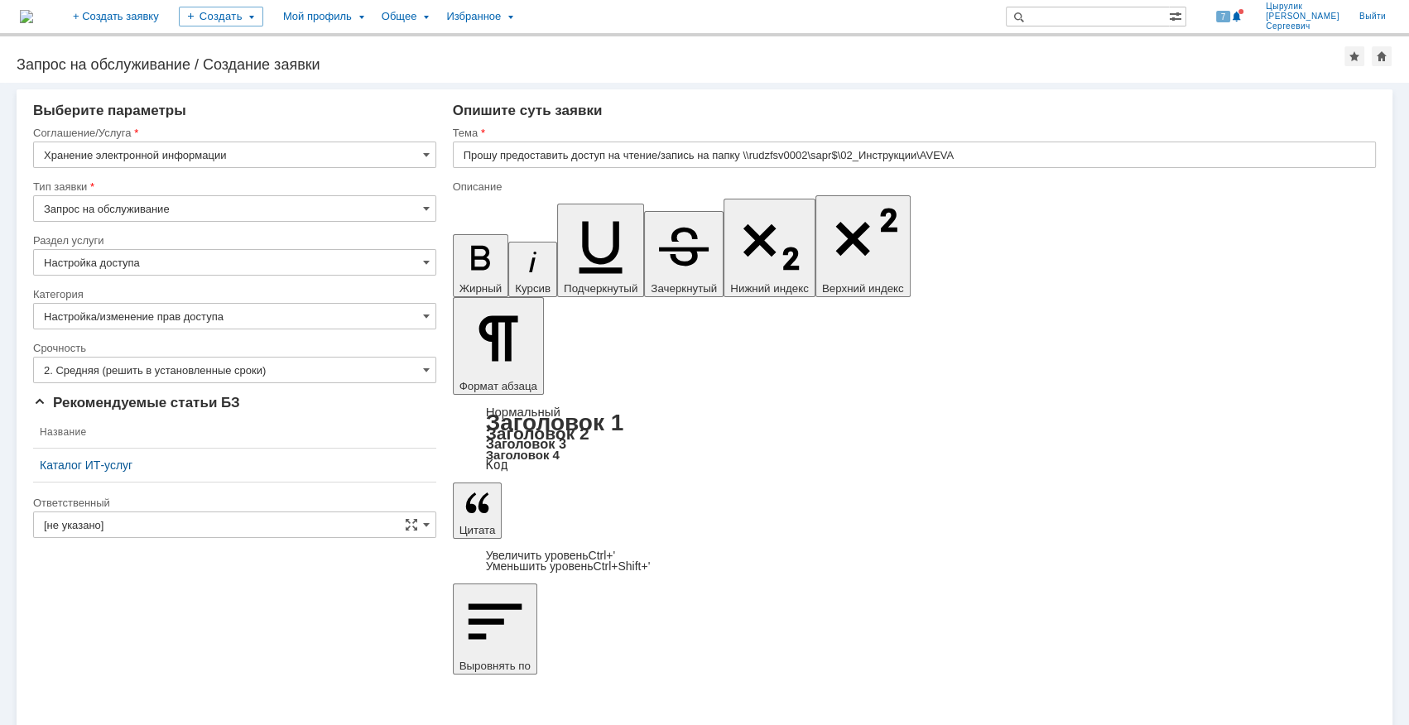
click at [710, 154] on input "Прошу предоставить доступ на чтение/запись на папку \\rudzfsv0002\sapr$\02_Инст…" at bounding box center [914, 155] width 923 height 26
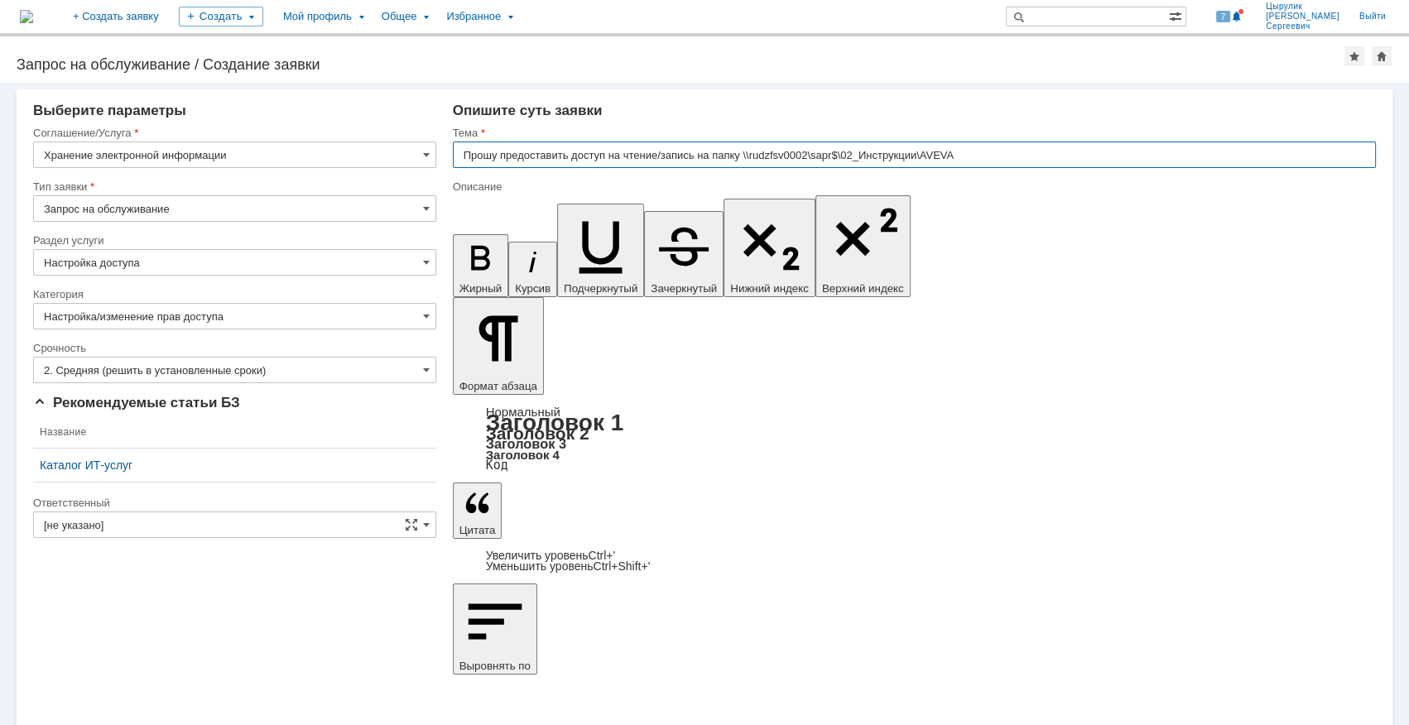
click at [711, 154] on input "Прошу предоставить доступ на чтение/запись на папку \\rudzfsv0002\sapr$\02_Инст…" at bounding box center [914, 155] width 923 height 26
